Goal: Task Accomplishment & Management: Manage account settings

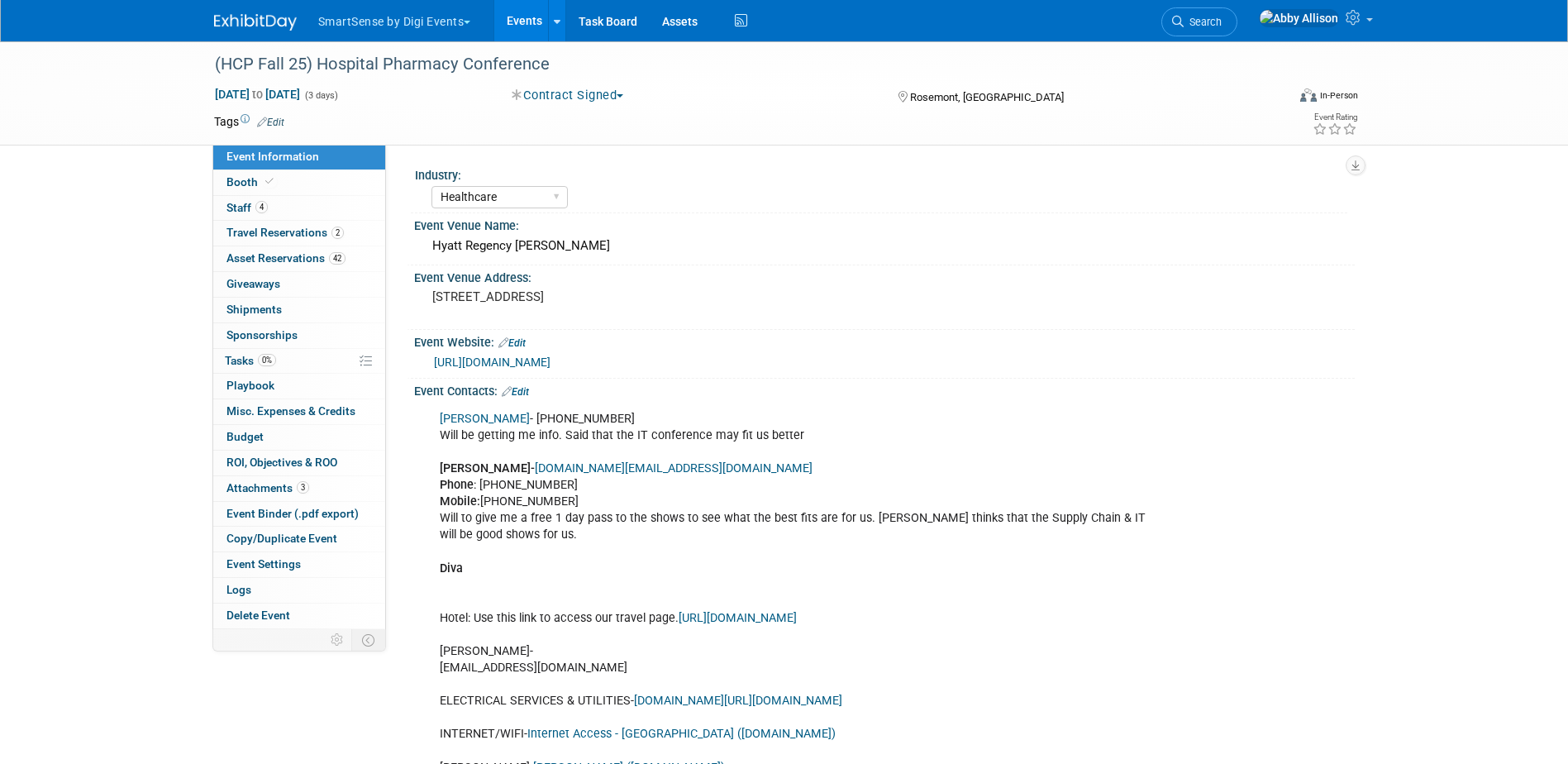
select select "Healthcare"
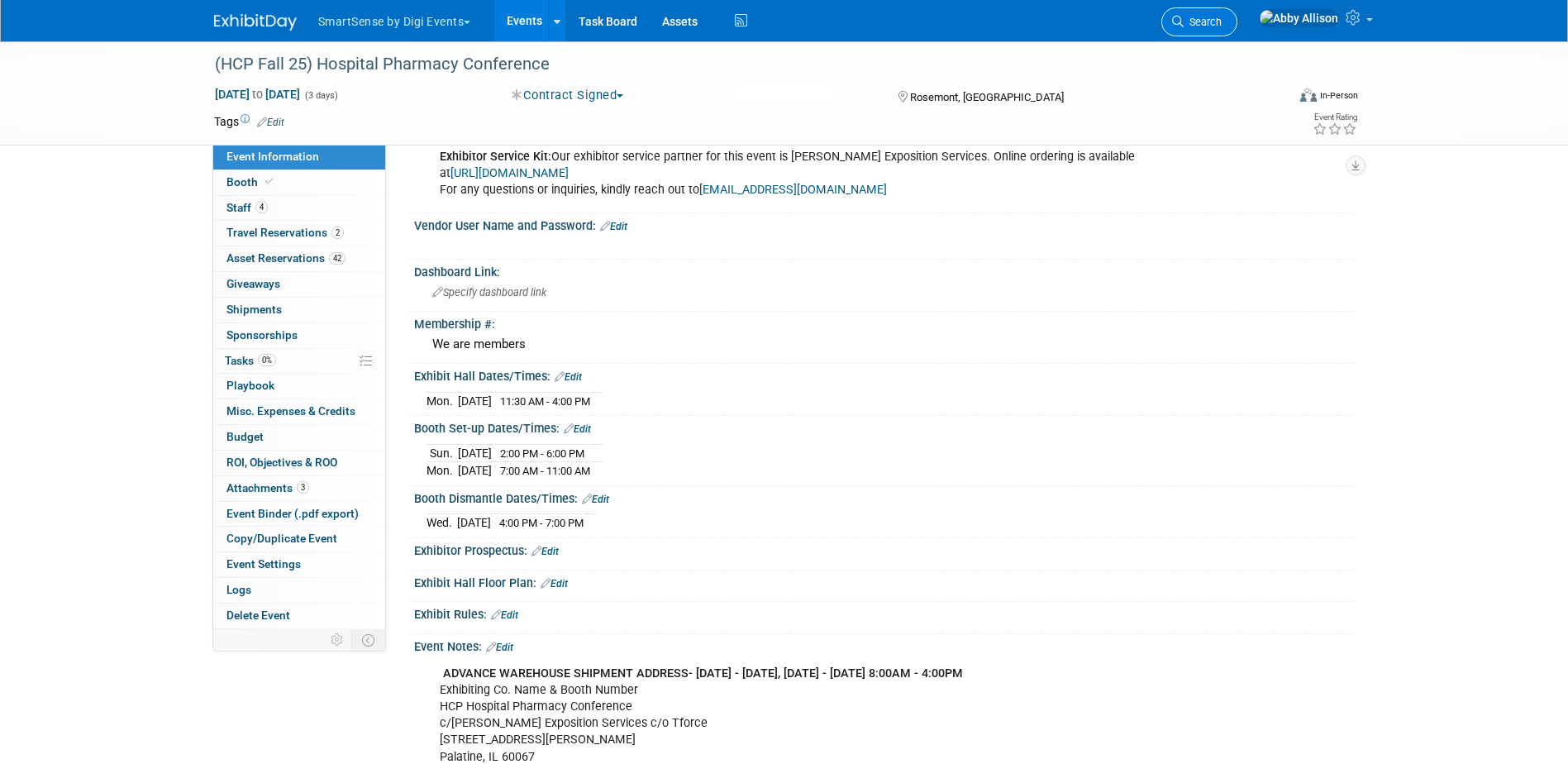
click at [1183, 19] on icon at bounding box center [1178, 22] width 12 height 12
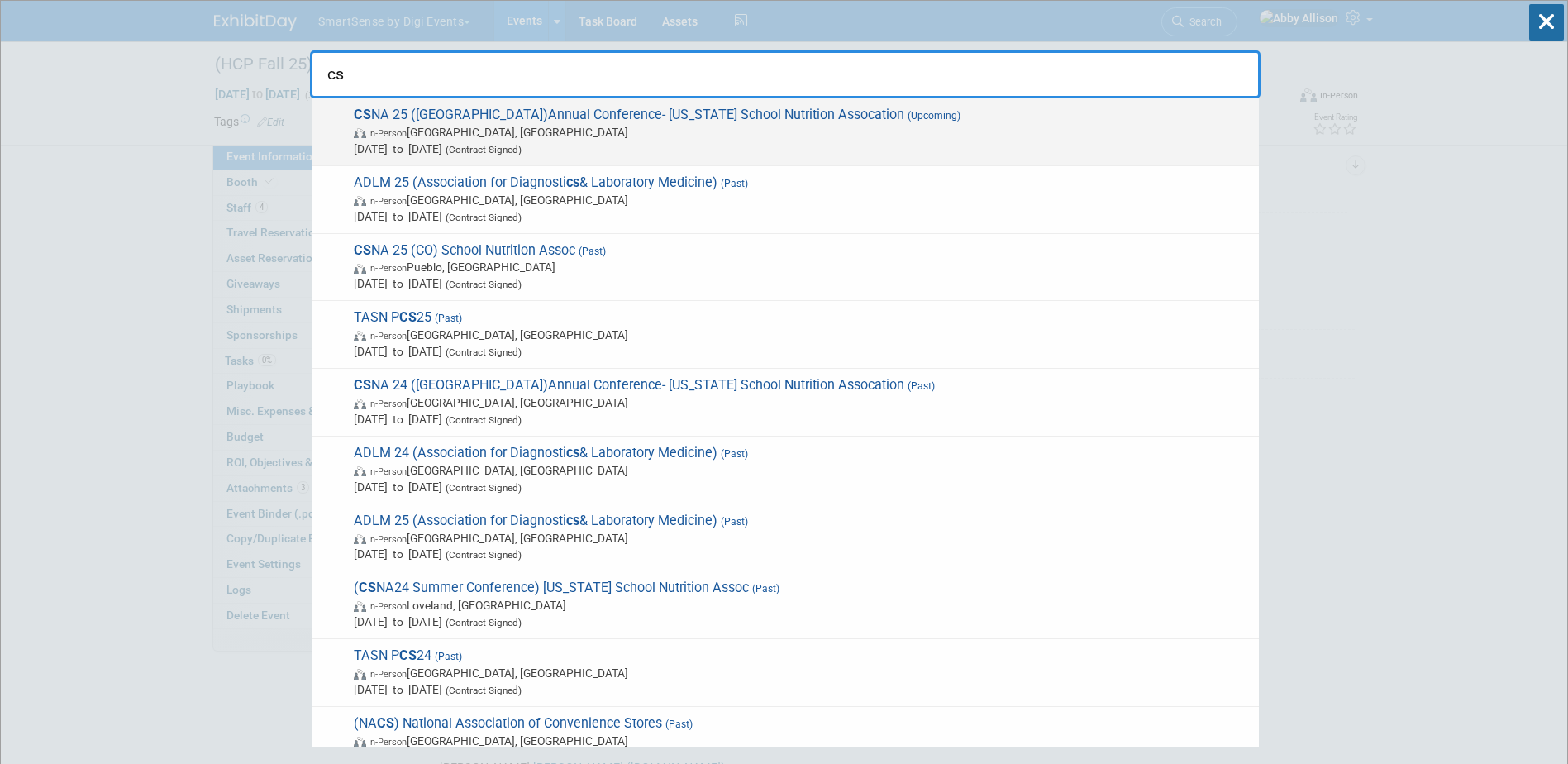
type input "cs"
click at [542, 138] on span "In-Person [GEOGRAPHIC_DATA], [GEOGRAPHIC_DATA]" at bounding box center [802, 132] width 897 height 16
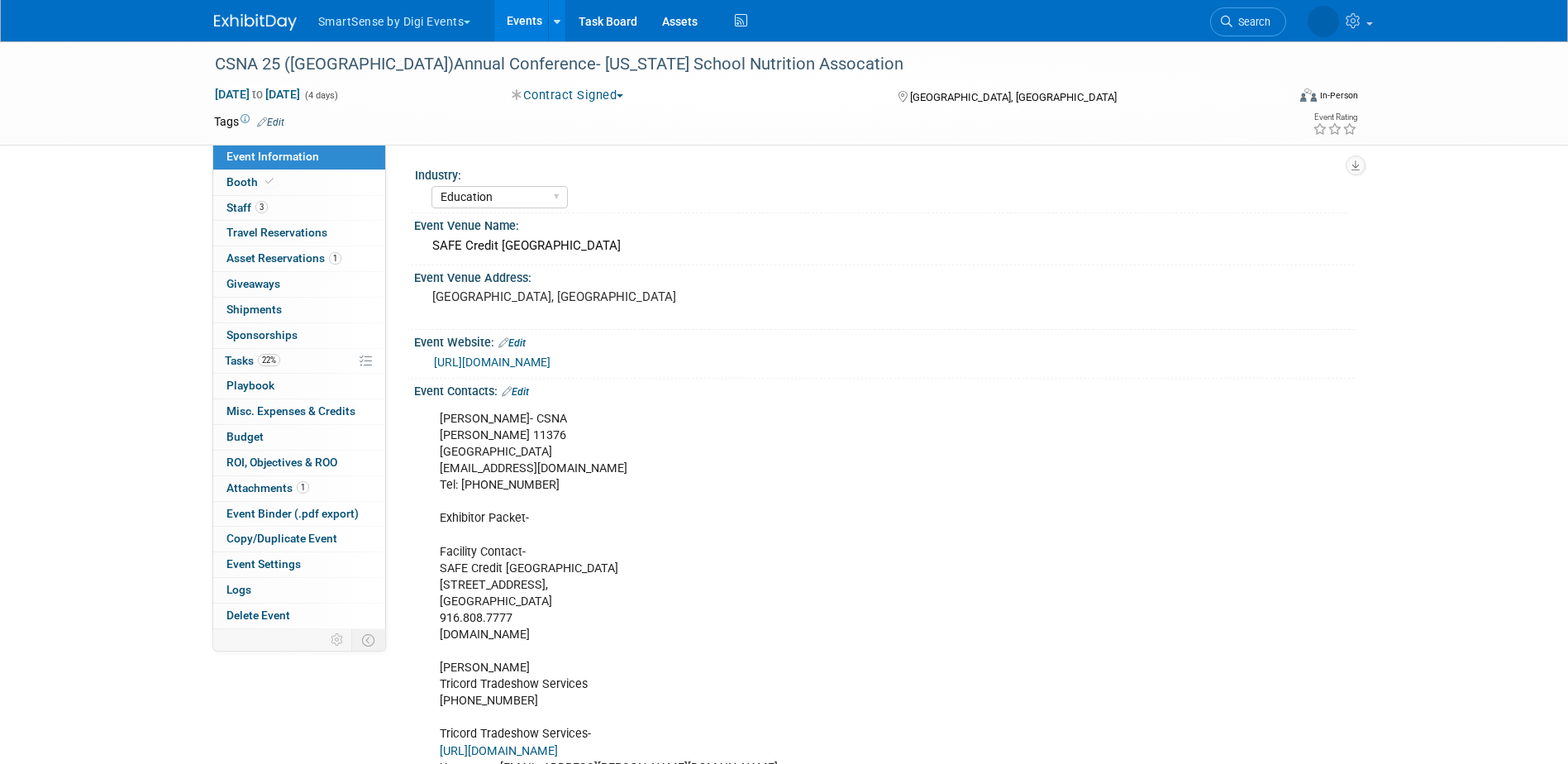
select select "Education"
click at [253, 387] on span "Playbook 0" at bounding box center [250, 385] width 48 height 14
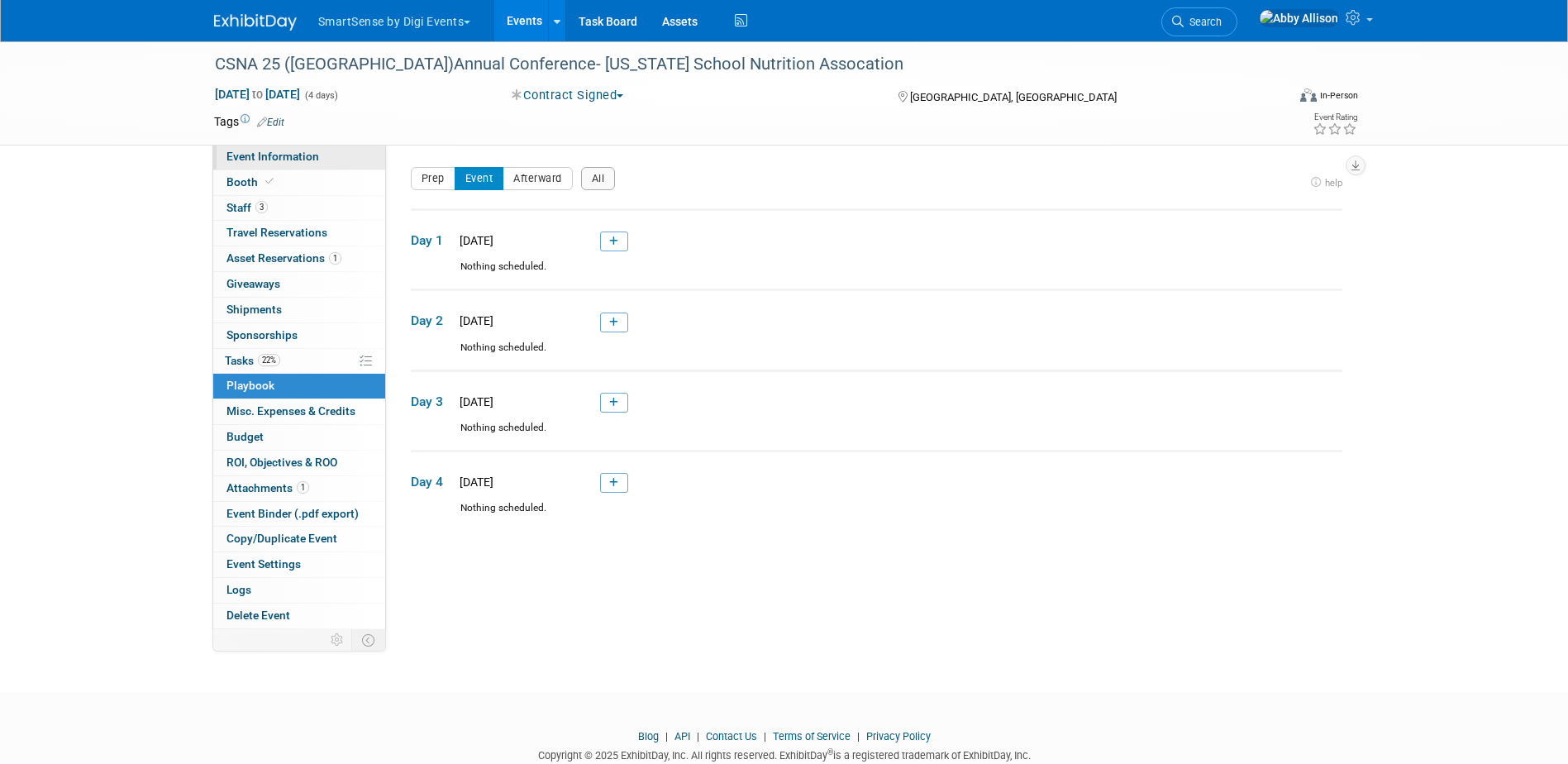
click at [271, 155] on span "Event Information" at bounding box center [273, 156] width 93 height 14
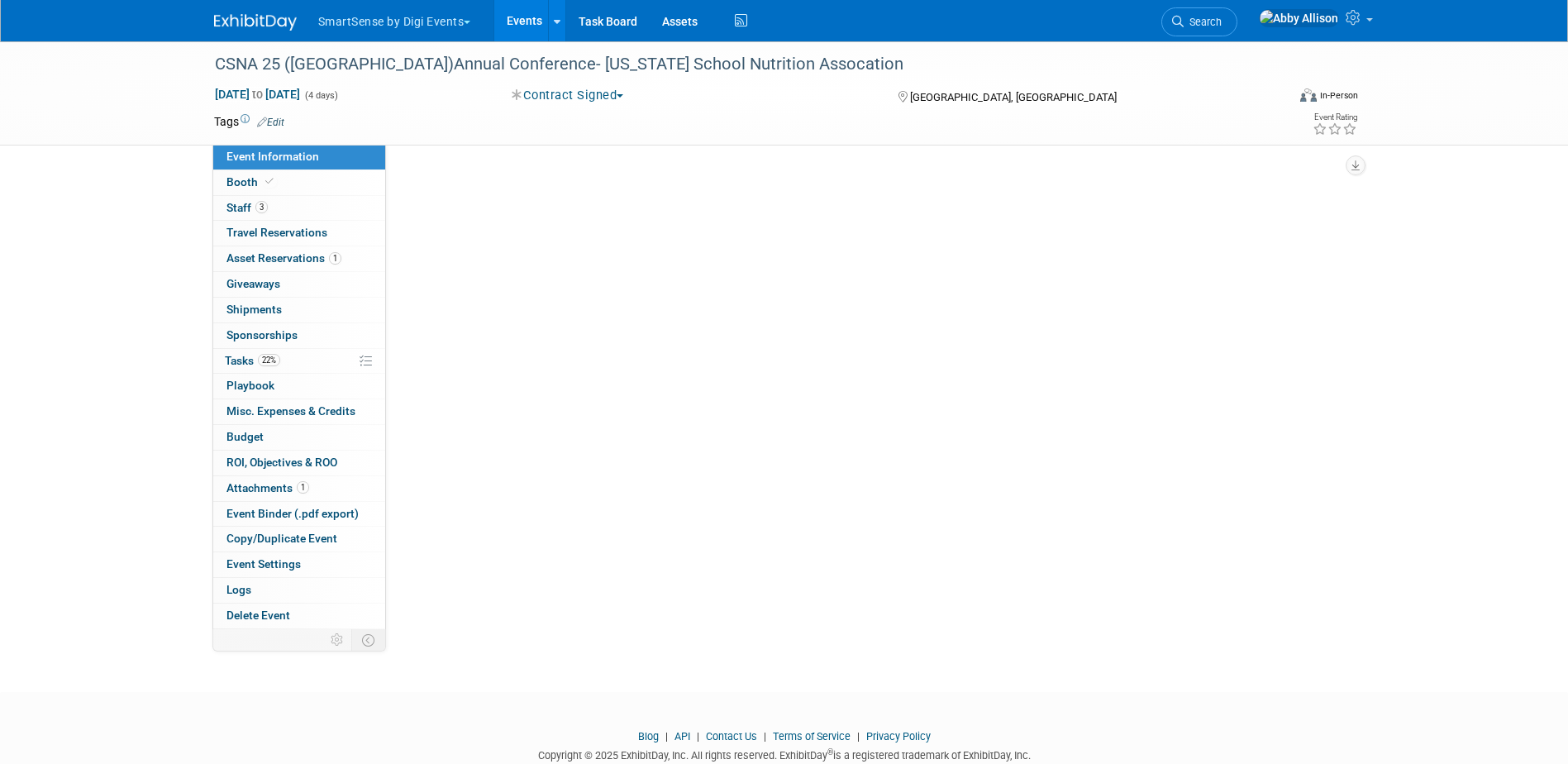
select select "Education"
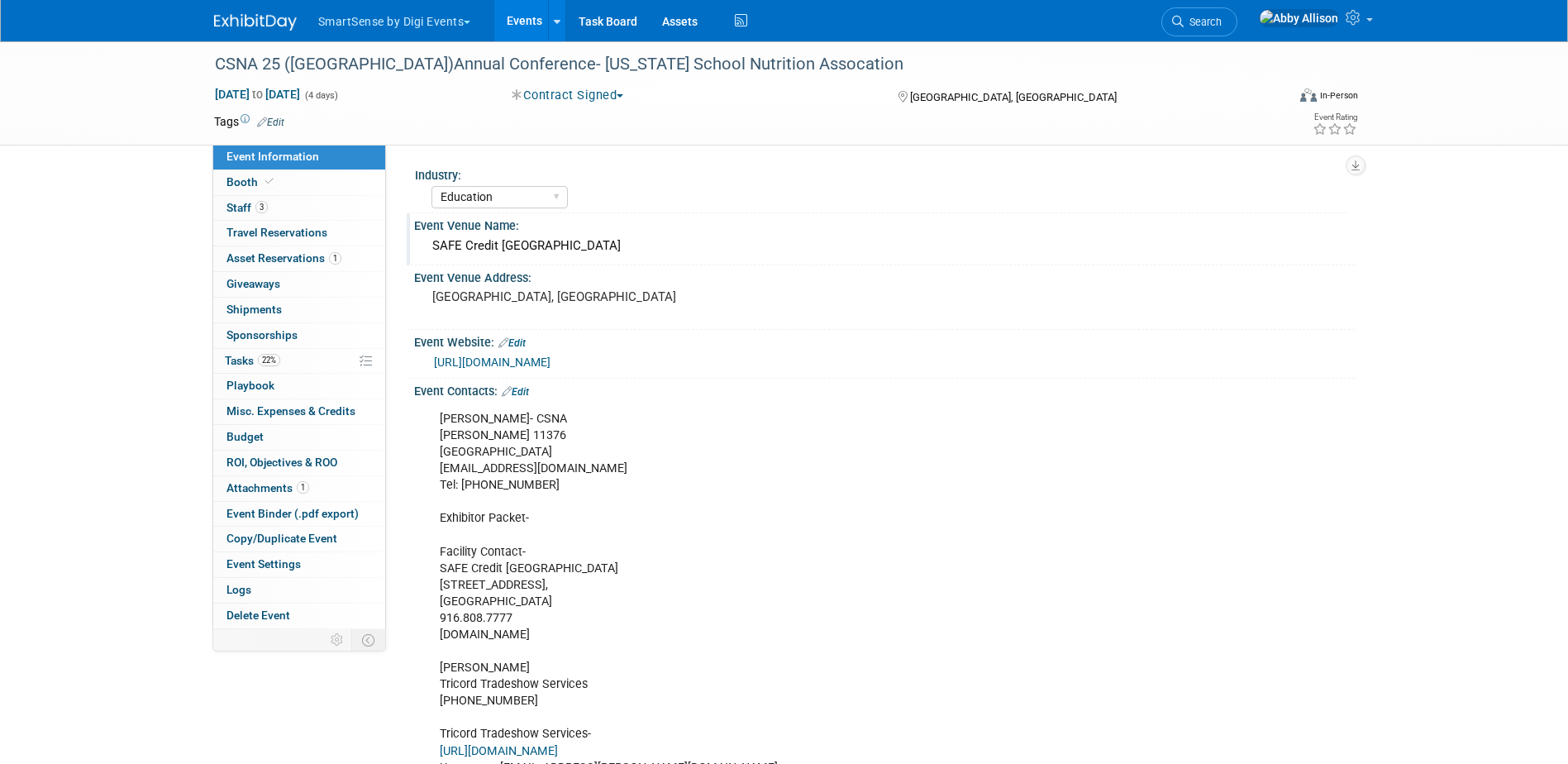
click at [643, 244] on div "SAFE Credit Union Convention Center" at bounding box center [884, 246] width 916 height 25
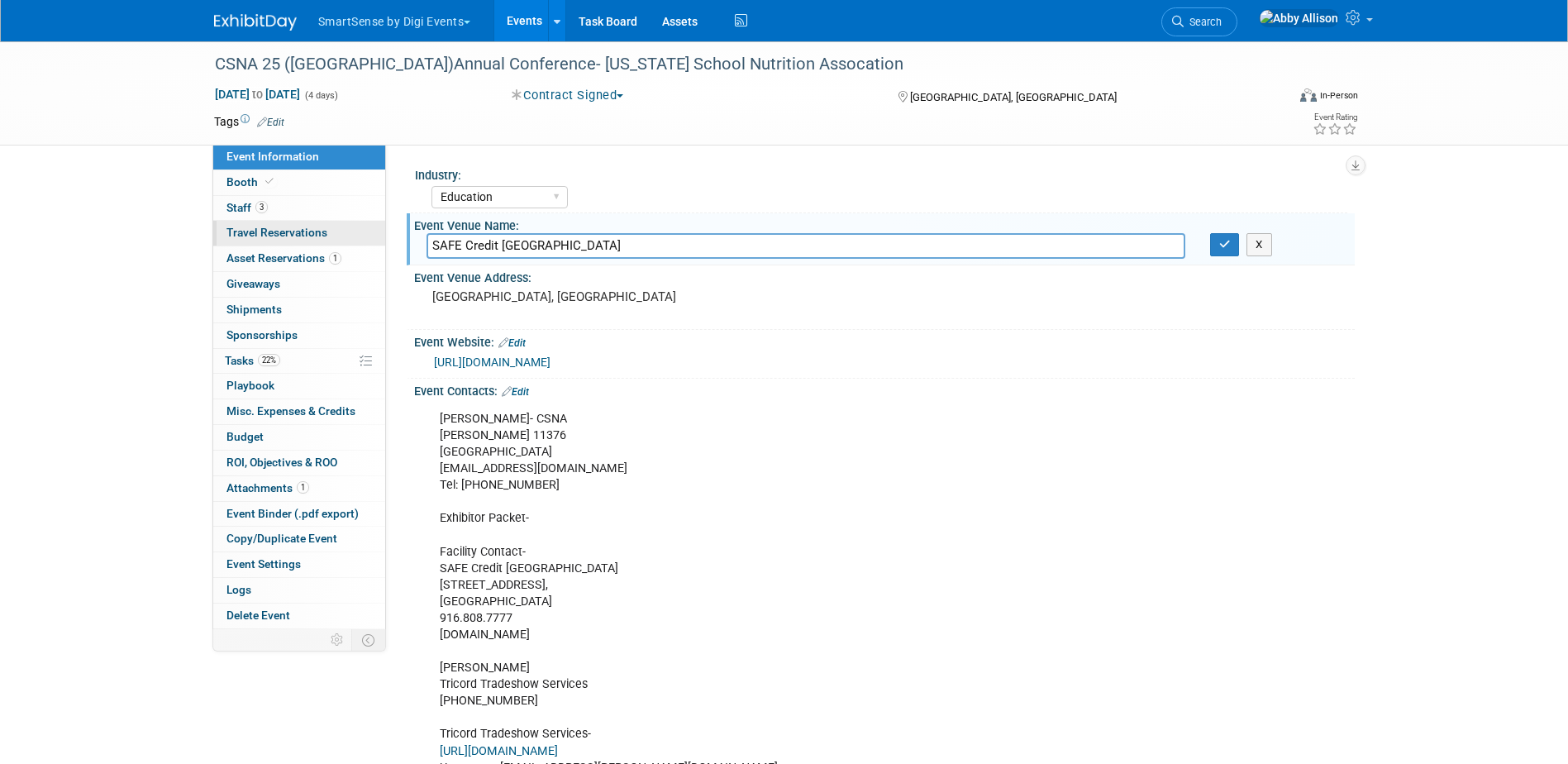
drag, startPoint x: 644, startPoint y: 244, endPoint x: 362, endPoint y: 244, distance: 282.0
click at [362, 244] on div "Event Information Event Info Booth Booth 3 Staff 3 Staff 0 Travel Reservations …" at bounding box center [784, 680] width 1166 height 1278
click at [553, 299] on pre "[GEOGRAPHIC_DATA], [GEOGRAPHIC_DATA]" at bounding box center [610, 297] width 356 height 15
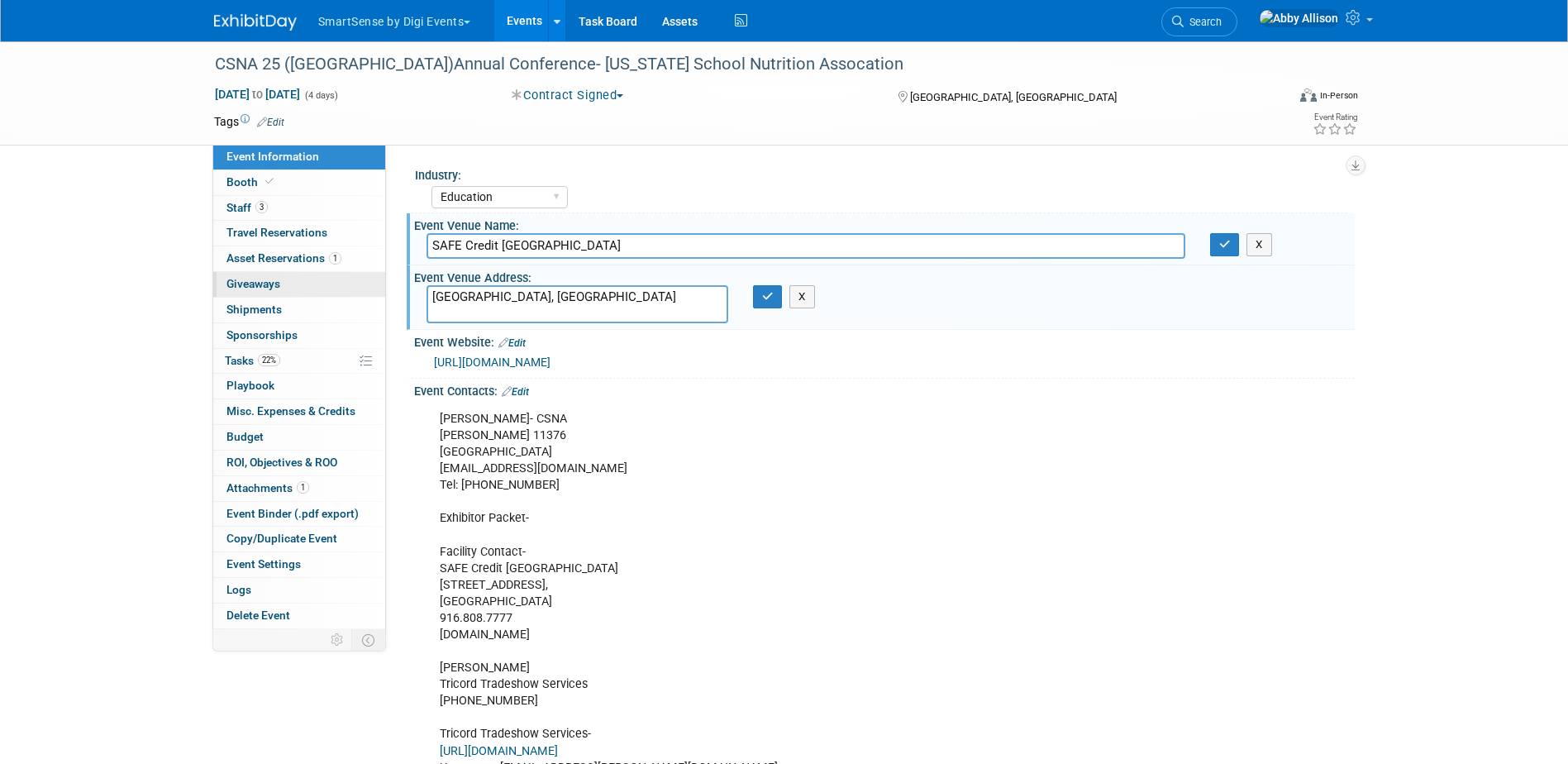
drag, startPoint x: 553, startPoint y: 299, endPoint x: 318, endPoint y: 288, distance: 235.3
click at [318, 288] on div "Event Information Event Info Booth Booth 3 Staff 3 Staff 0 Travel Reservations …" at bounding box center [784, 680] width 1166 height 1278
type textarea "1401 K St, Sacramento, CA 95814"
click at [774, 302] on button "button" at bounding box center [767, 296] width 30 height 23
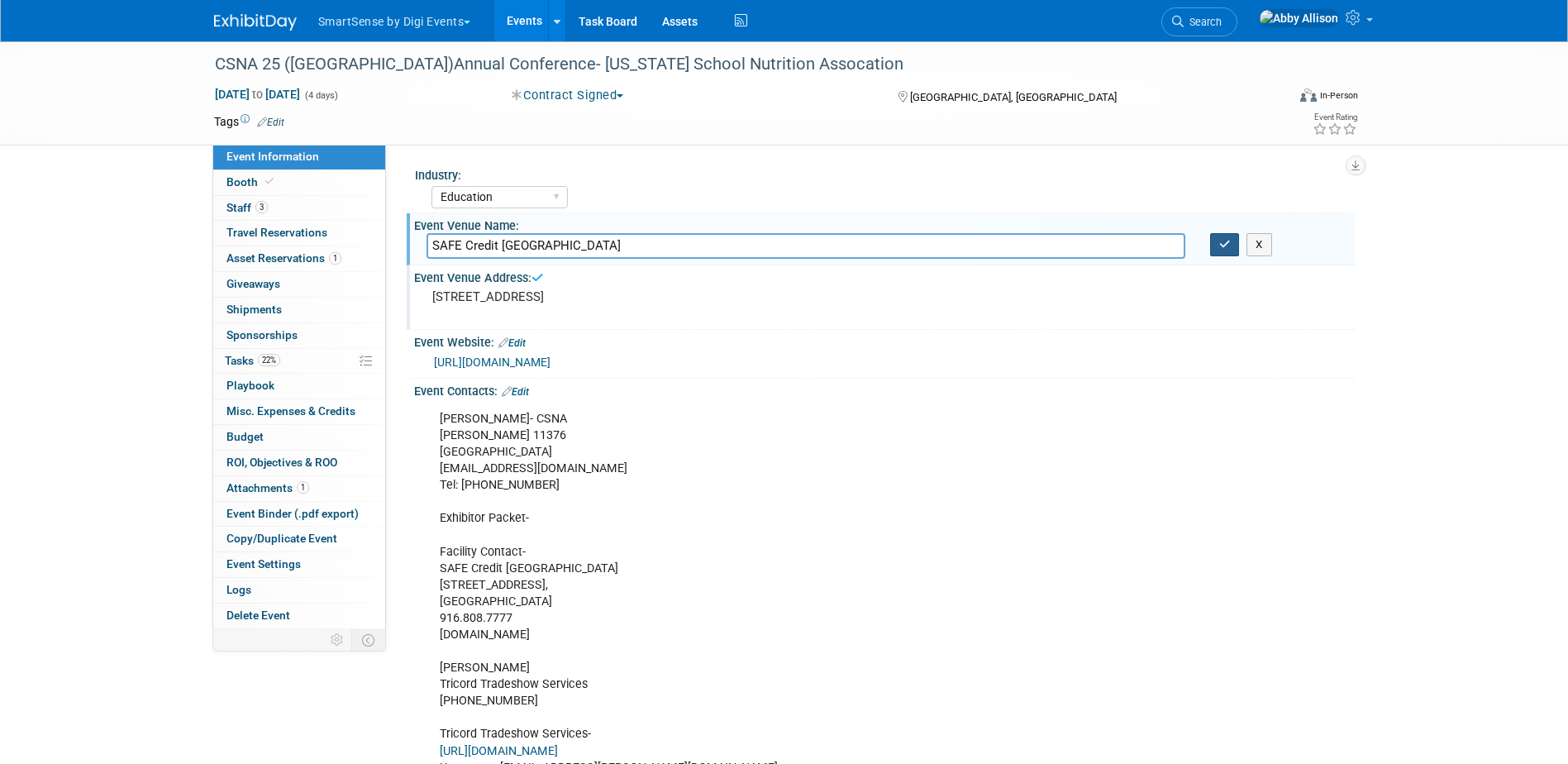
click at [1229, 250] on icon "button" at bounding box center [1225, 244] width 12 height 11
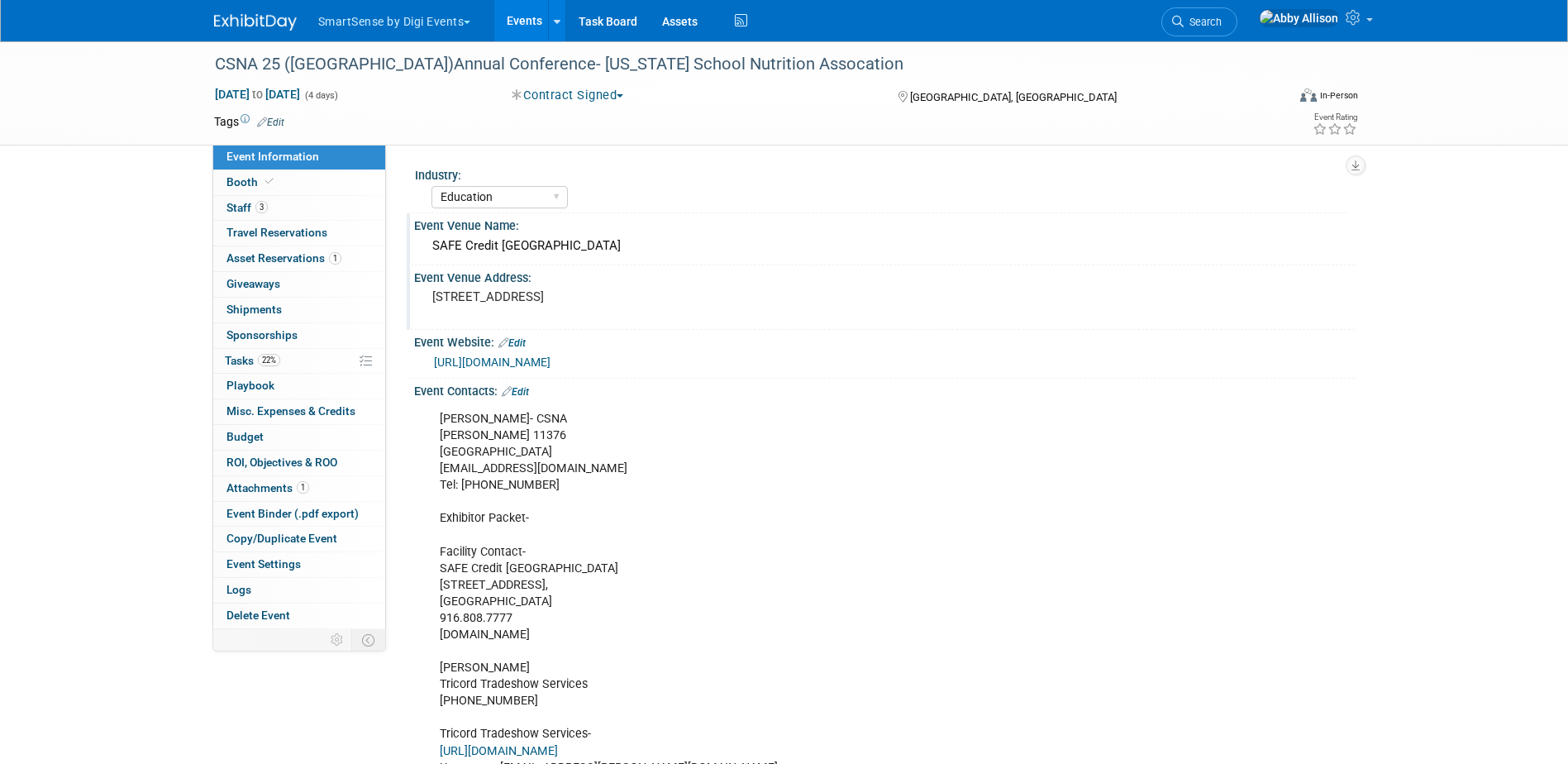
click at [522, 362] on link "https://calsna.org/events/annualConference2025.php" at bounding box center [492, 362] width 116 height 14
drag, startPoint x: 660, startPoint y: 250, endPoint x: 422, endPoint y: 244, distance: 238.1
click at [422, 244] on div "SAFE Credit Union Convention Center" at bounding box center [885, 247] width 941 height 27
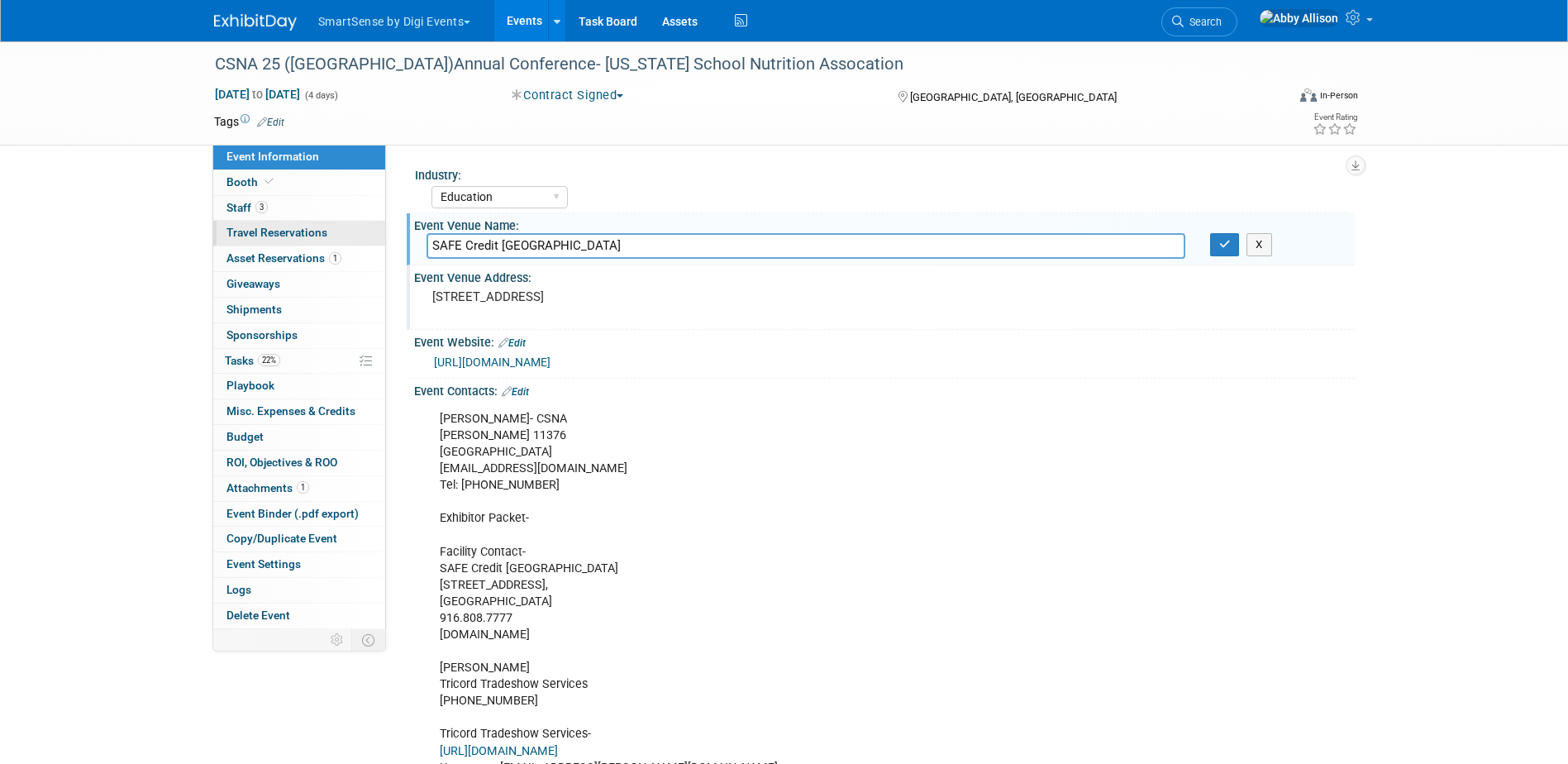
drag, startPoint x: 811, startPoint y: 244, endPoint x: 382, endPoint y: 241, distance: 429.0
click at [382, 241] on div "Event Information Event Info Booth Booth 3 Staff 3 Staff 0 Travel Reservations …" at bounding box center [784, 680] width 1166 height 1278
type input "Pasadena Convention Center"
click at [1217, 245] on button "button" at bounding box center [1225, 244] width 30 height 23
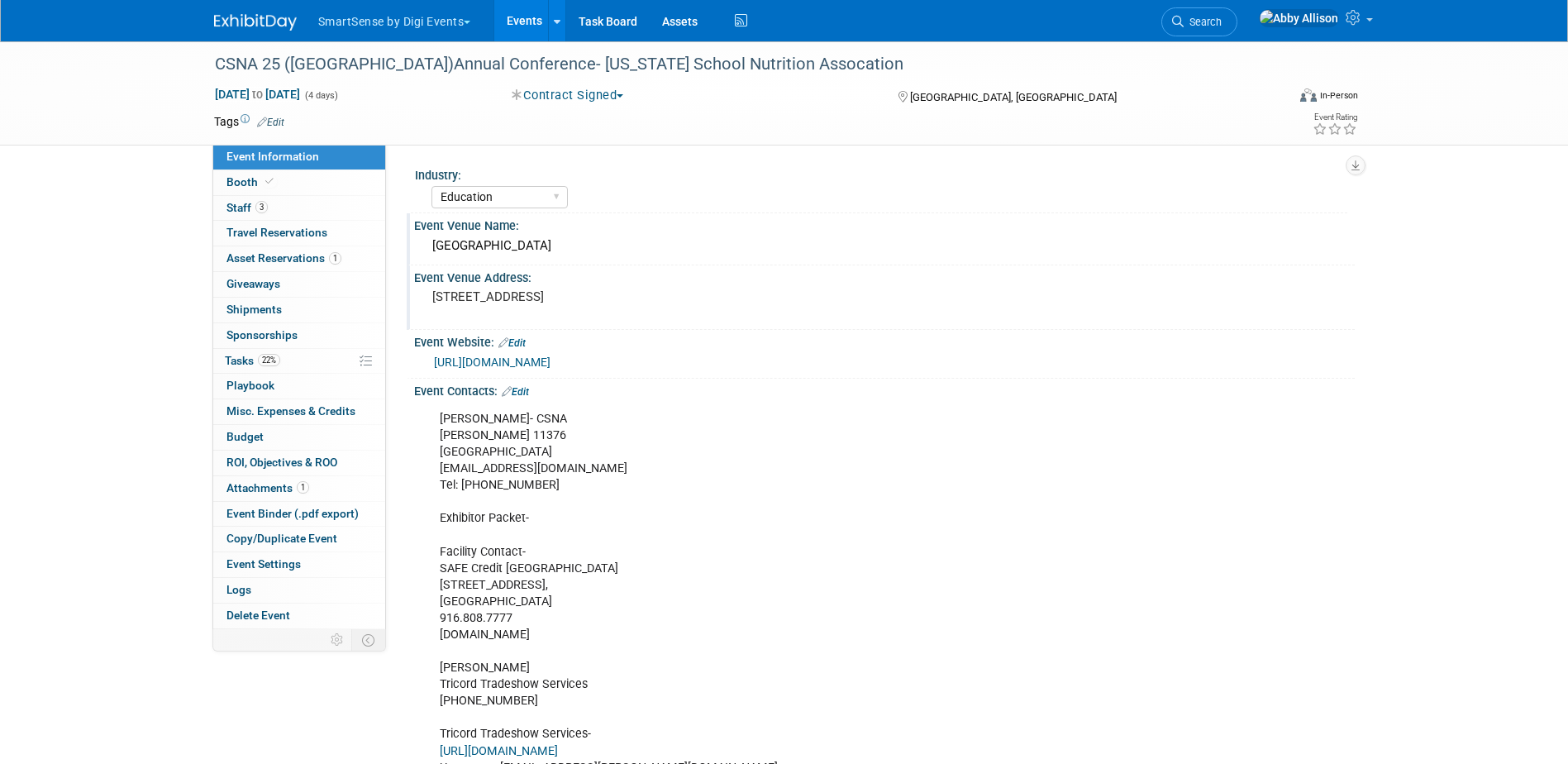
click at [627, 299] on pre "1401 K St, Sacramento, CA 95814" at bounding box center [610, 297] width 356 height 15
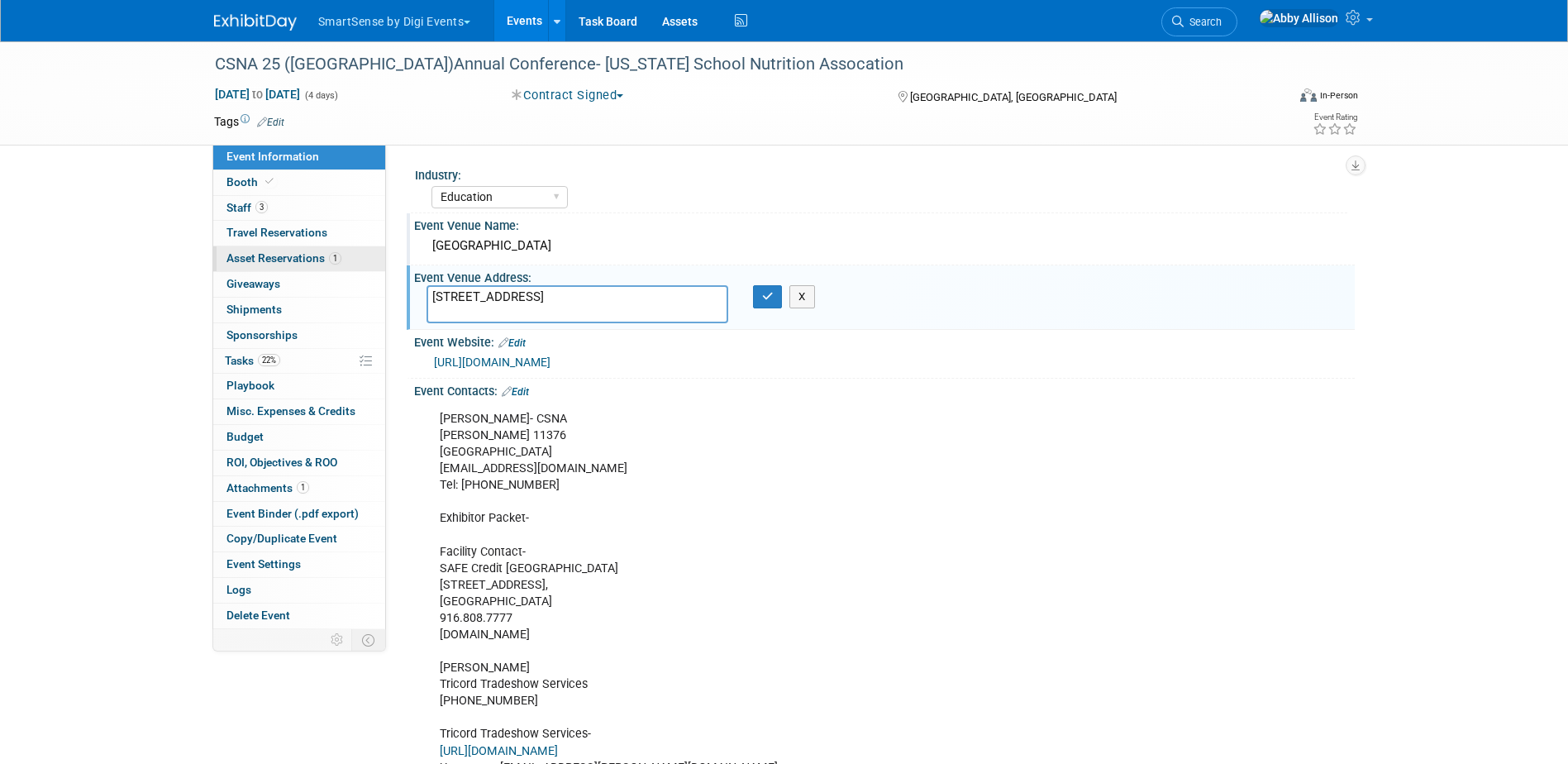
drag, startPoint x: 627, startPoint y: 299, endPoint x: 300, endPoint y: 267, distance: 328.6
click at [300, 267] on div "Event Information Event Info Booth Booth 3 Staff 3 Staff 0 Travel Reservations …" at bounding box center [784, 680] width 1166 height 1278
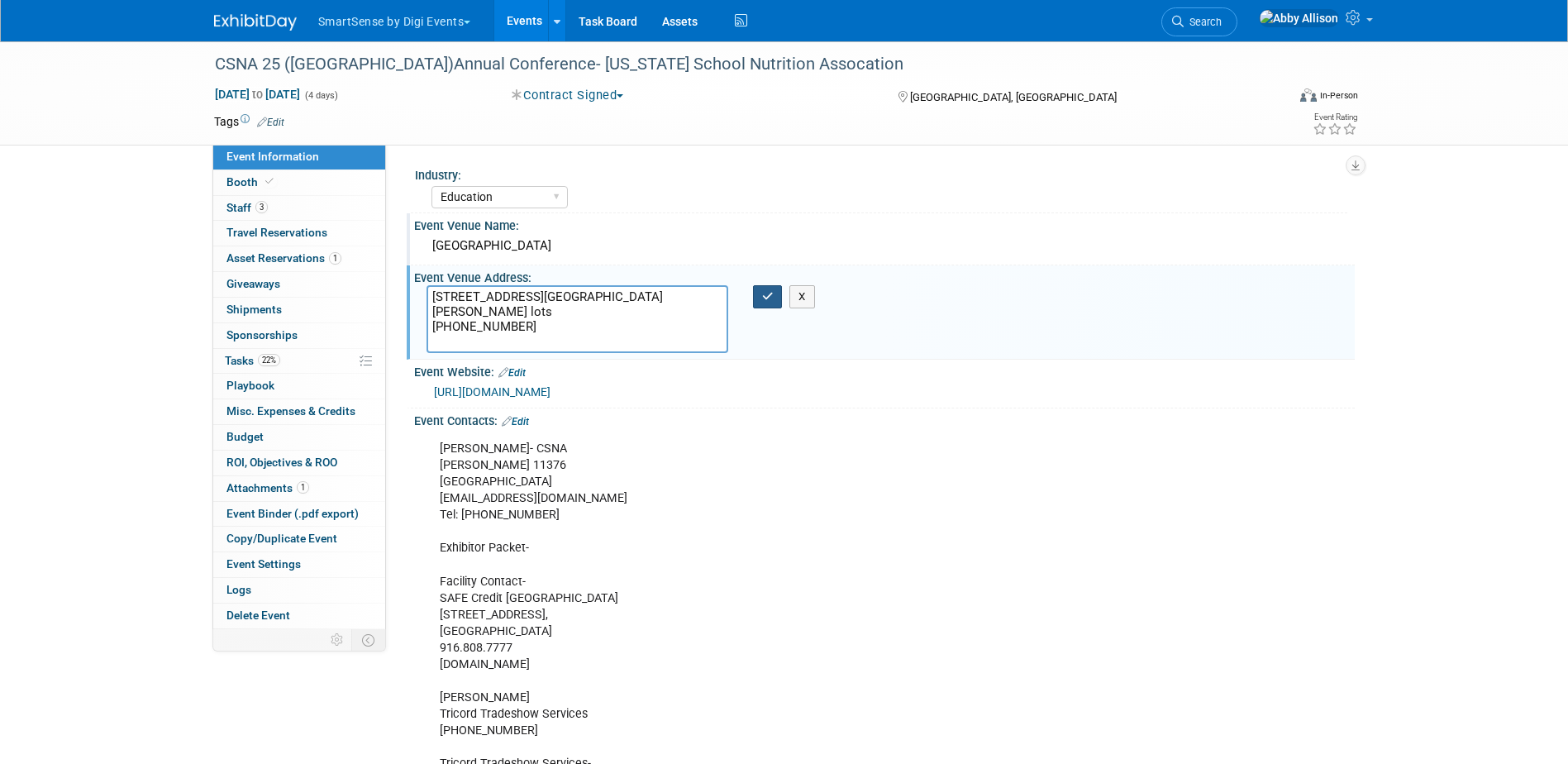
type textarea "300 E. Green Street Pasadena, CA 91101 Parking lots (626) 793-2122"
click at [772, 305] on button "button" at bounding box center [767, 296] width 30 height 23
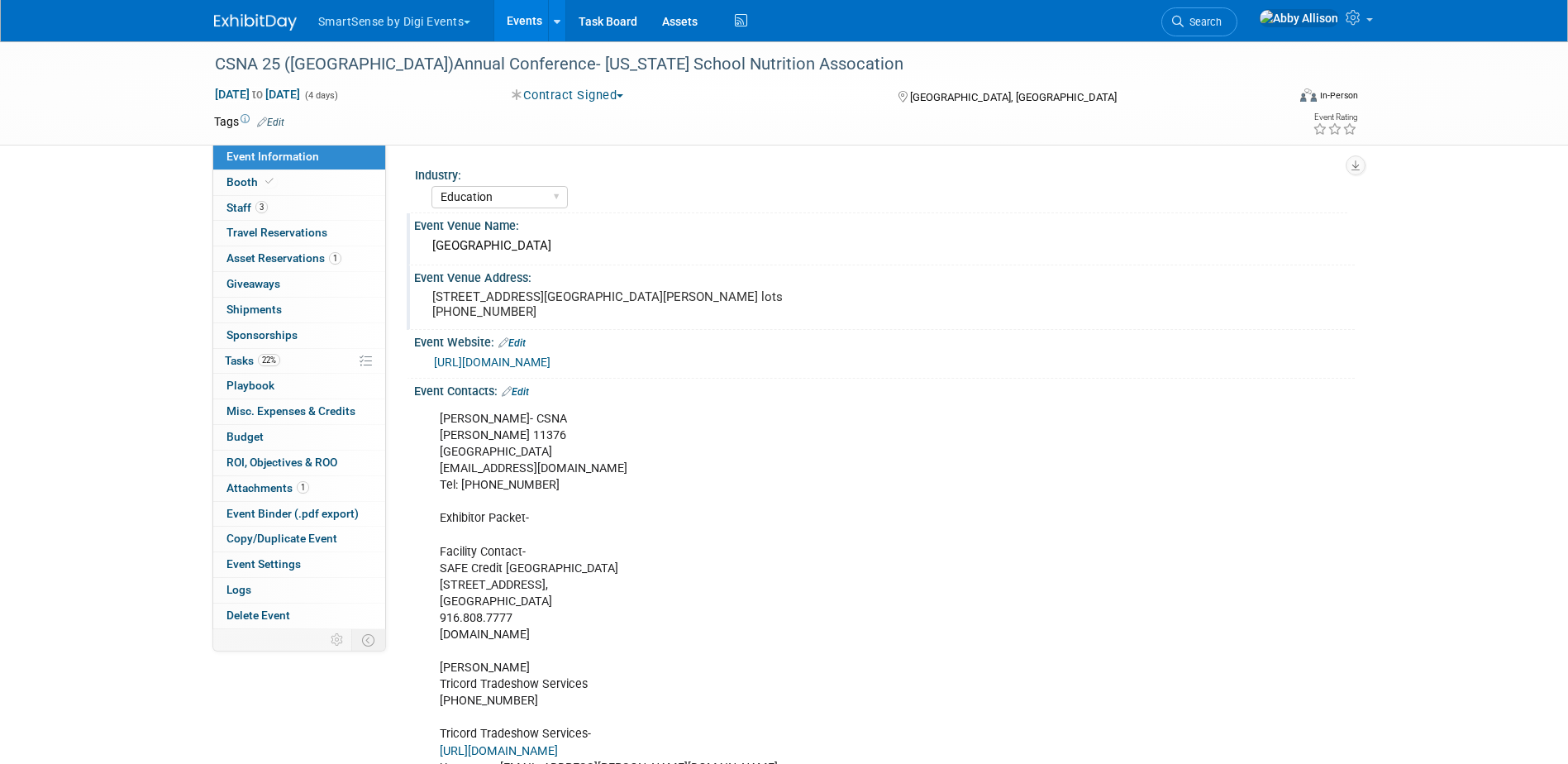
click at [610, 253] on div "Pasadena Convention Center" at bounding box center [884, 246] width 916 height 25
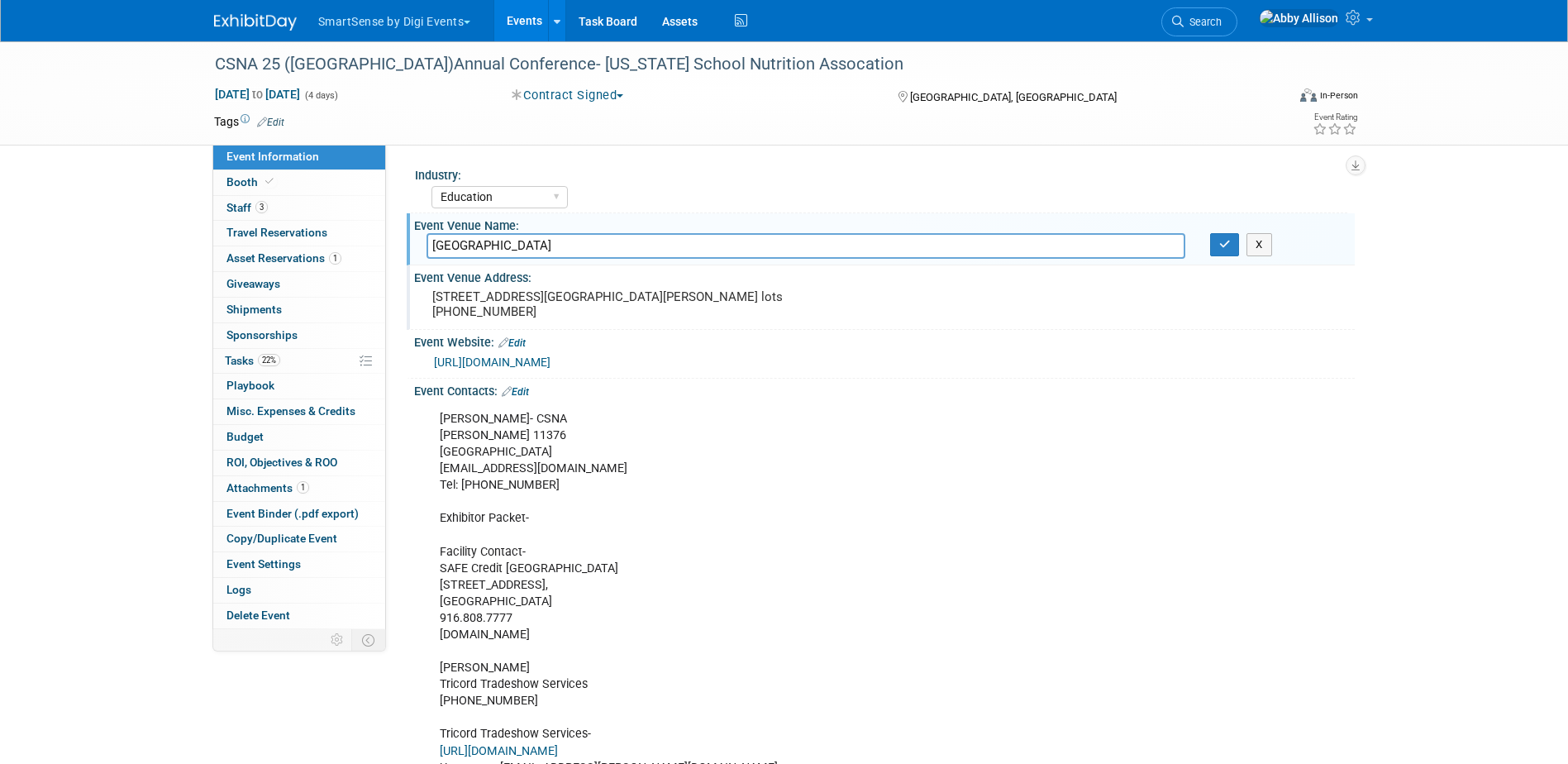
drag, startPoint x: 610, startPoint y: 253, endPoint x: 424, endPoint y: 242, distance: 186.3
click at [424, 242] on div "Pasadena Convention Center" at bounding box center [806, 246] width 784 height 25
click at [558, 312] on pre "300 E. Green Street Pasadena, CA 91101 Parking lots (626) 793-2122" at bounding box center [610, 304] width 356 height 30
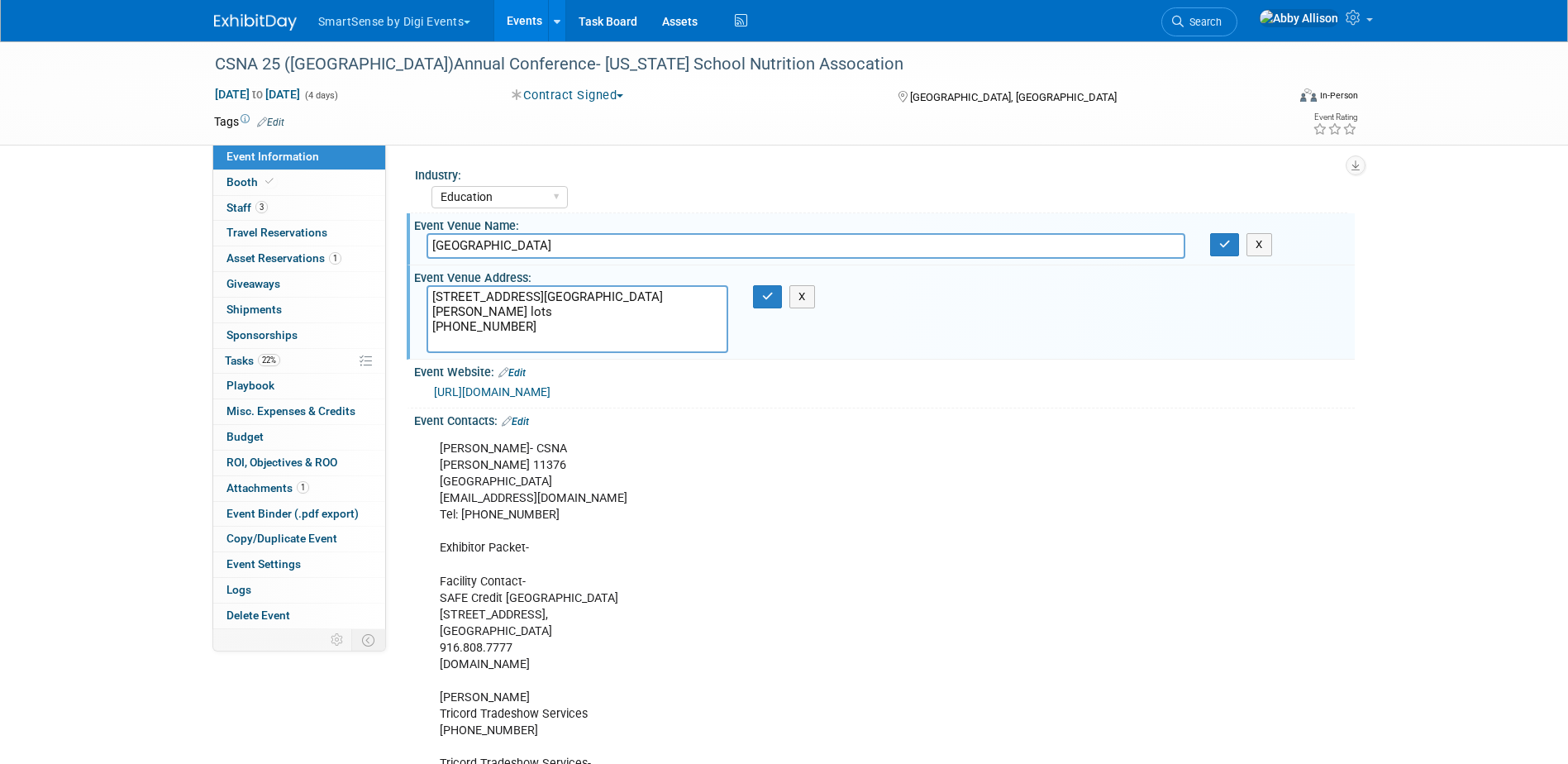
drag, startPoint x: 553, startPoint y: 312, endPoint x: 431, endPoint y: 293, distance: 123.5
click at [431, 293] on textarea "300 E. Green Street Pasadena, CA 91101 Parking lots (626) 793-2122" at bounding box center [576, 319] width 301 height 68
drag, startPoint x: 771, startPoint y: 301, endPoint x: 804, endPoint y: 291, distance: 34.5
click at [771, 300] on icon "button" at bounding box center [768, 296] width 12 height 11
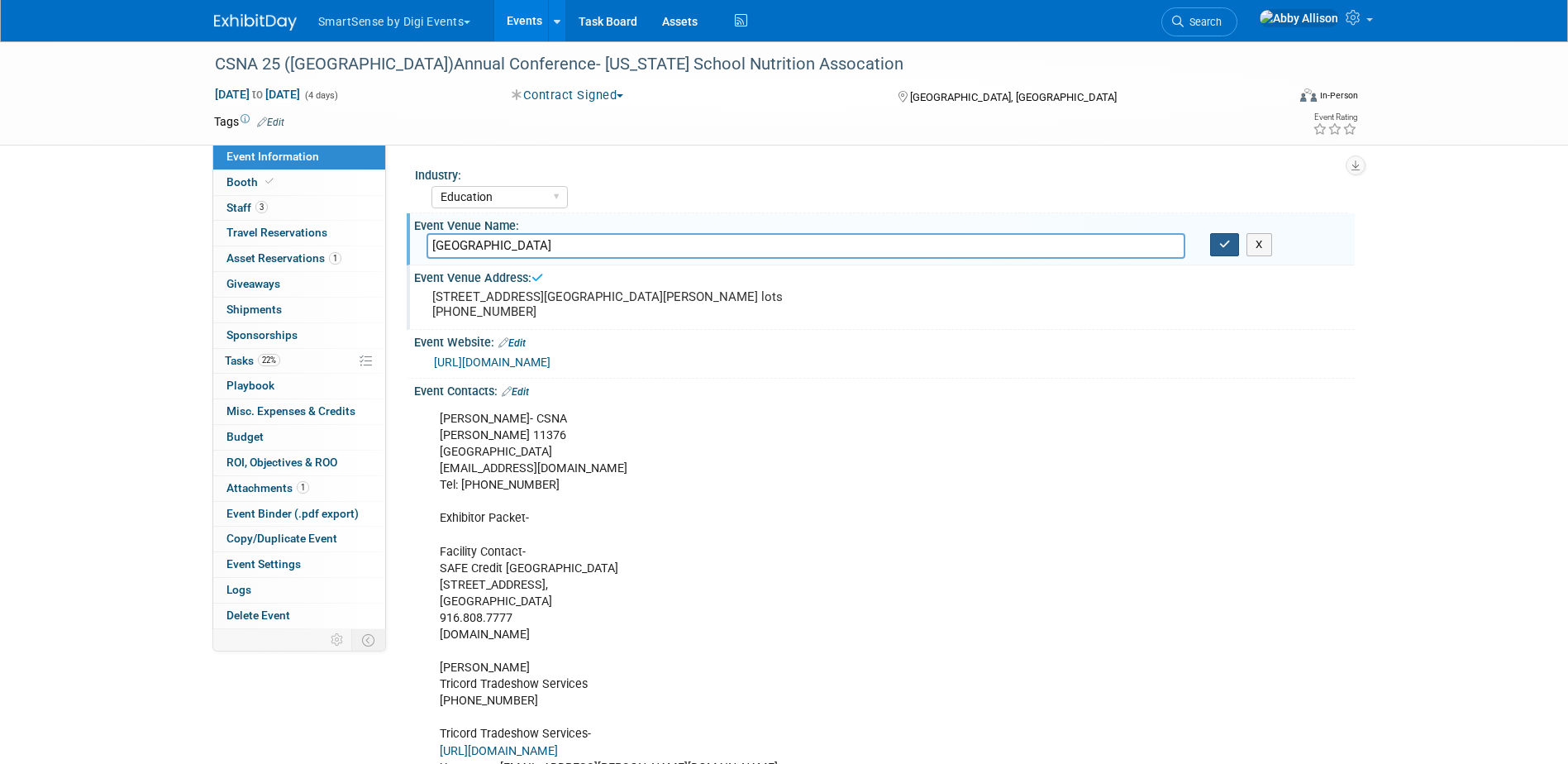
click at [1219, 244] on icon "button" at bounding box center [1225, 244] width 12 height 11
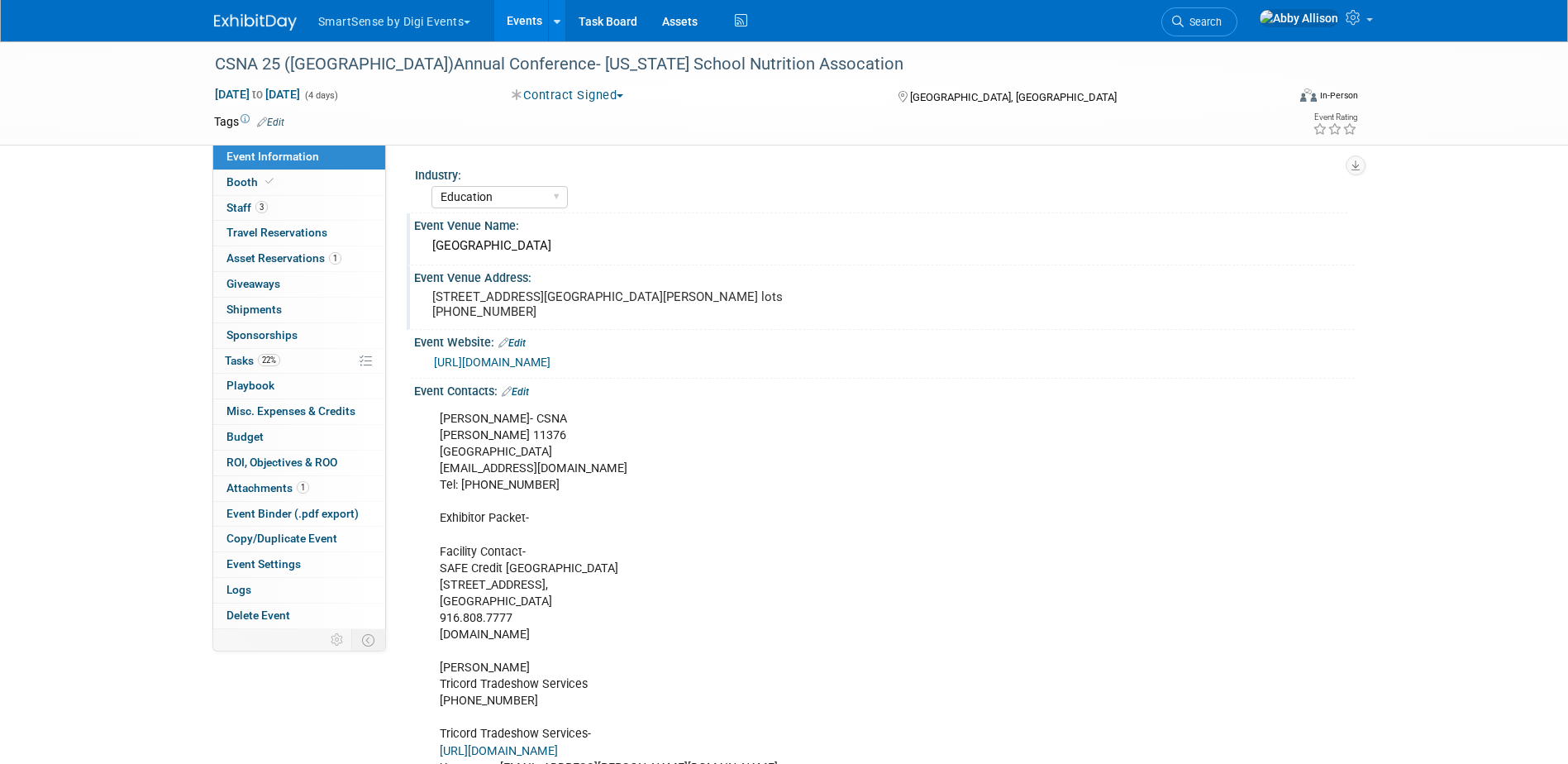
click at [529, 397] on link "Edit" at bounding box center [515, 392] width 27 height 12
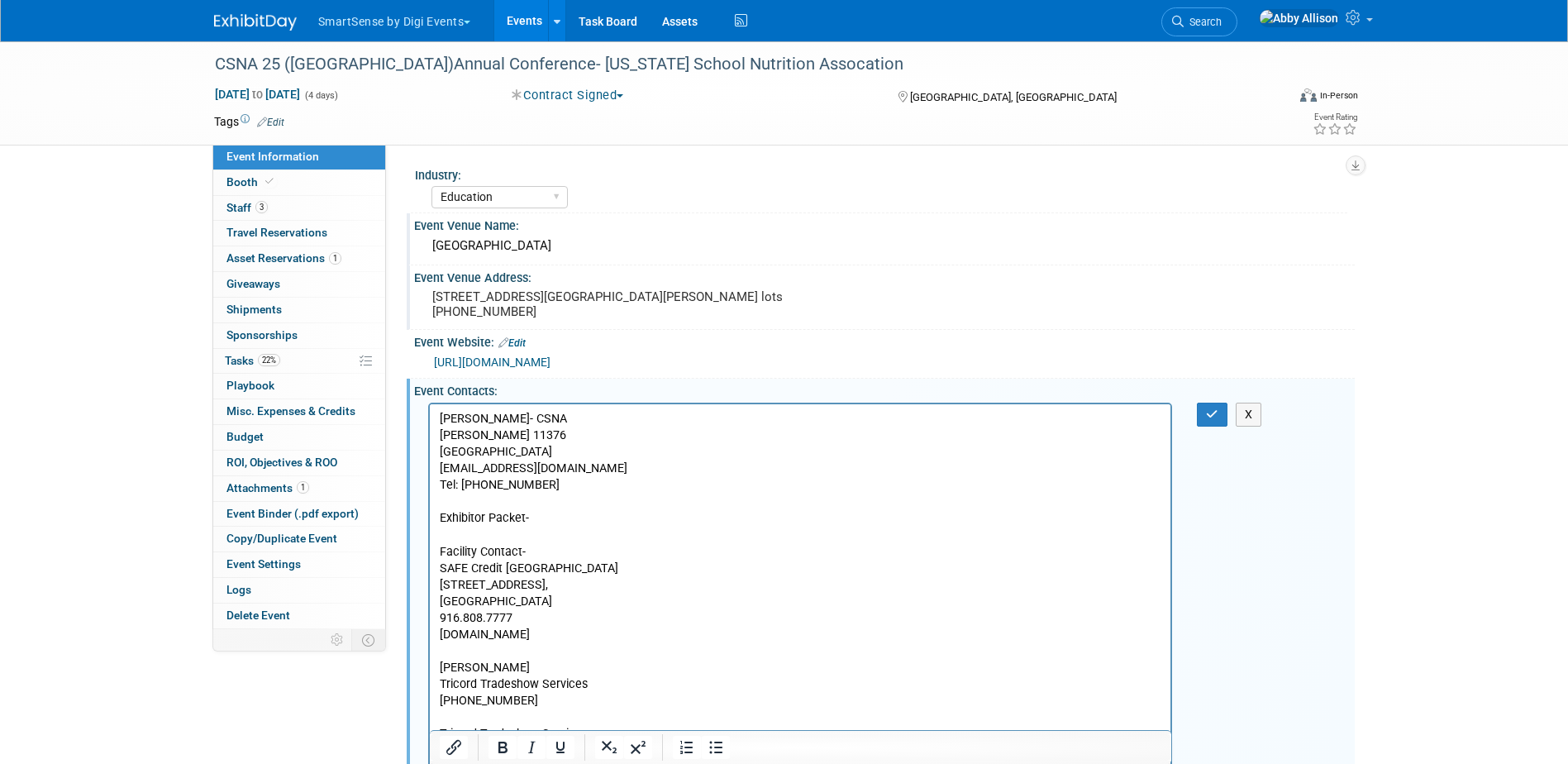
drag, startPoint x: 568, startPoint y: 629, endPoint x: 433, endPoint y: 570, distance: 147.3
click at [433, 570] on html "Amber Ardizone- CSNA P.O. Box 11376 Burbank, CA 91510 amber@calsna.org Tel: 818…" at bounding box center [799, 598] width 741 height 389
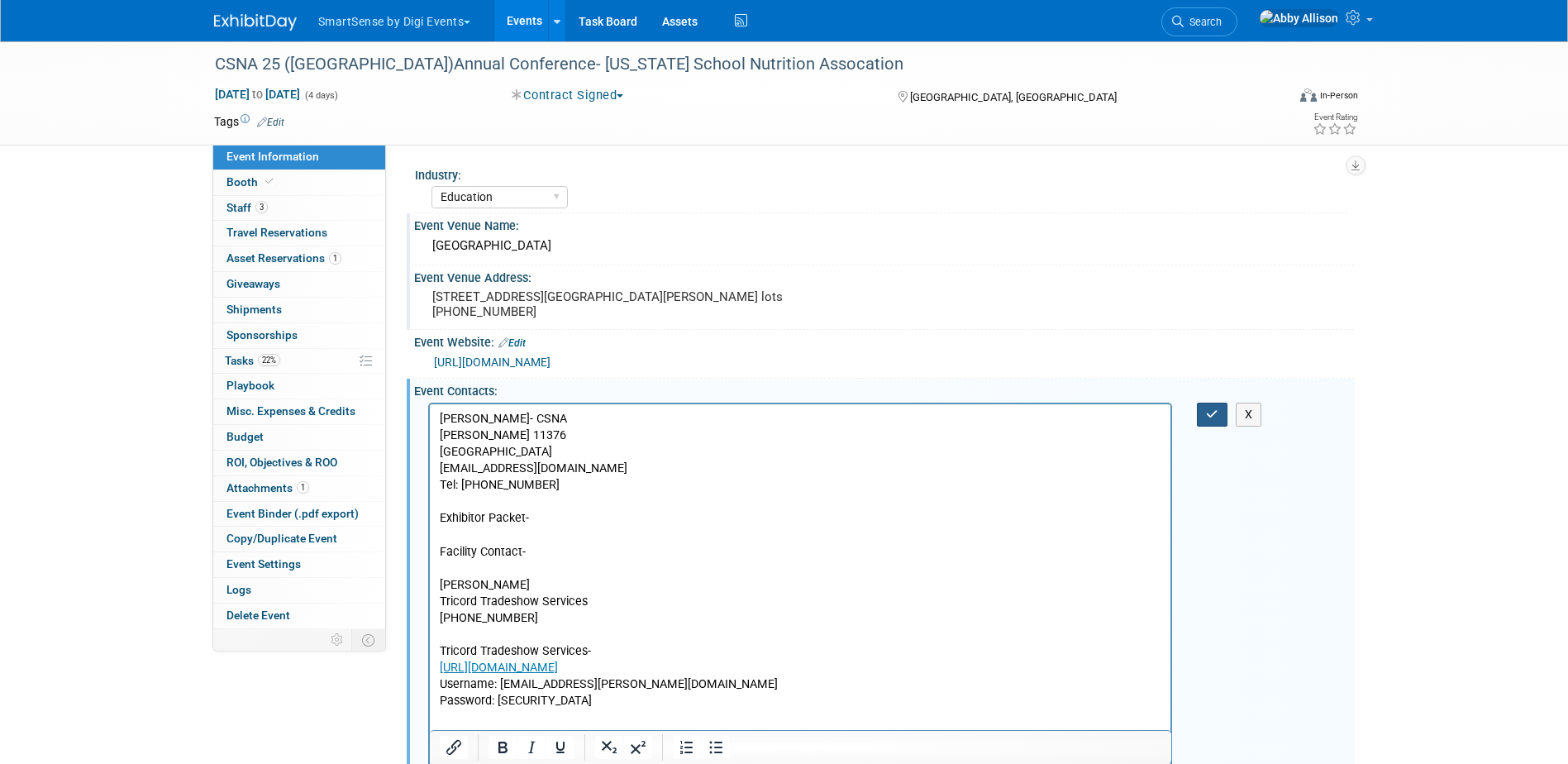
click at [1207, 420] on icon "button" at bounding box center [1212, 414] width 13 height 12
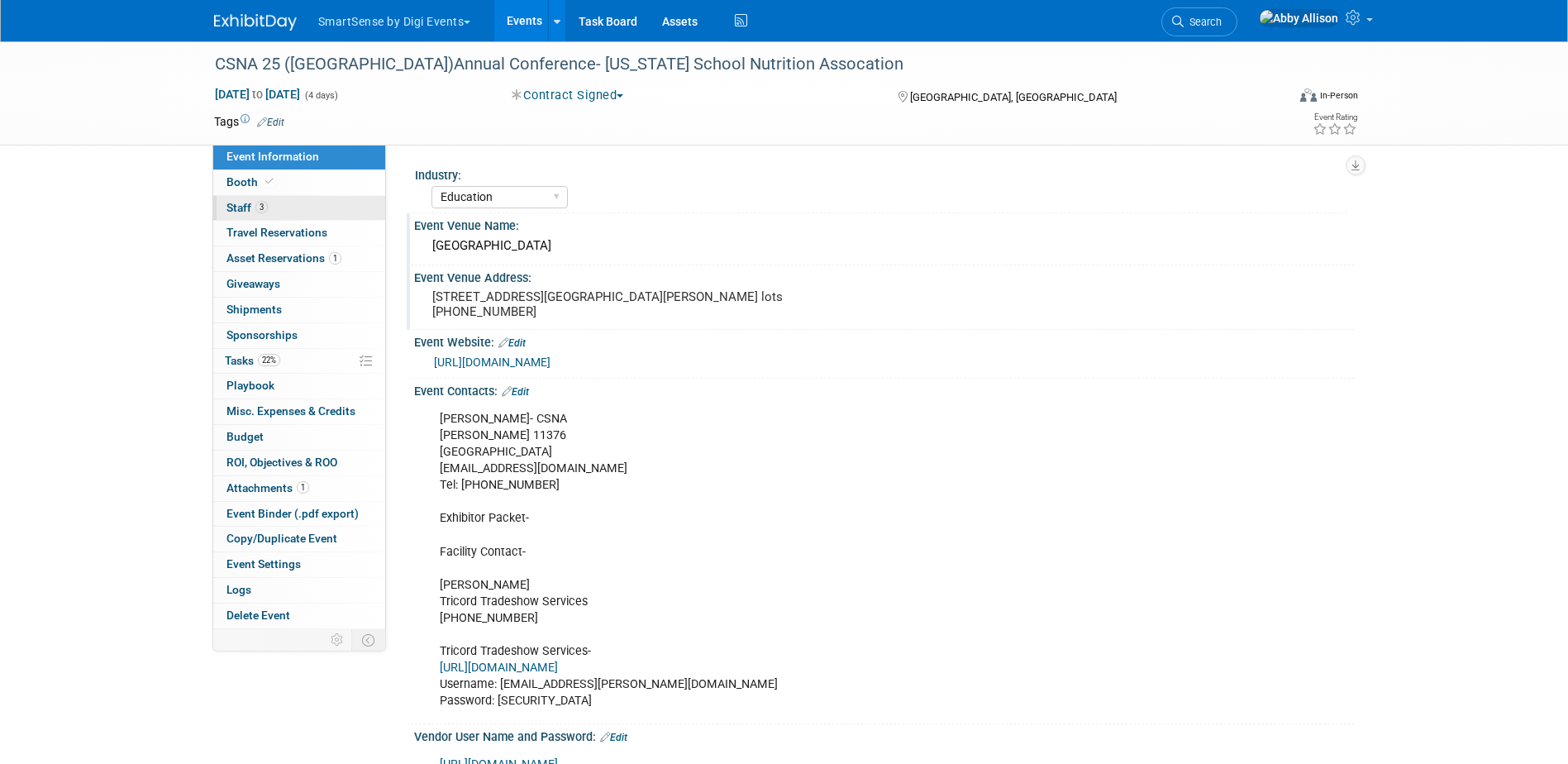
click at [234, 211] on span "Staff 3" at bounding box center [247, 208] width 42 height 14
